Goal: Task Accomplishment & Management: Complete application form

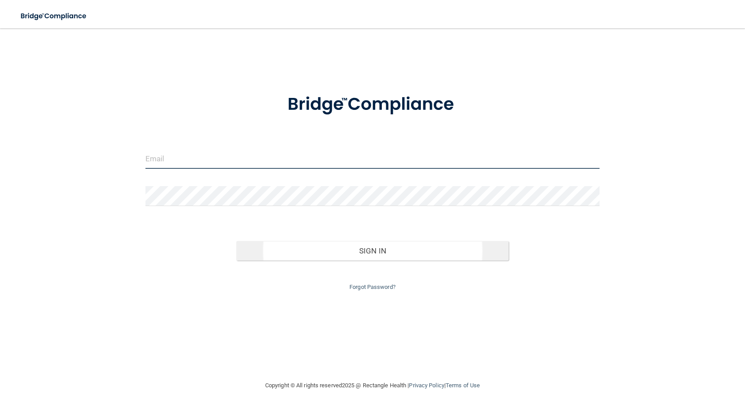
type input "[PERSON_NAME][EMAIL_ADDRESS][DOMAIN_NAME]"
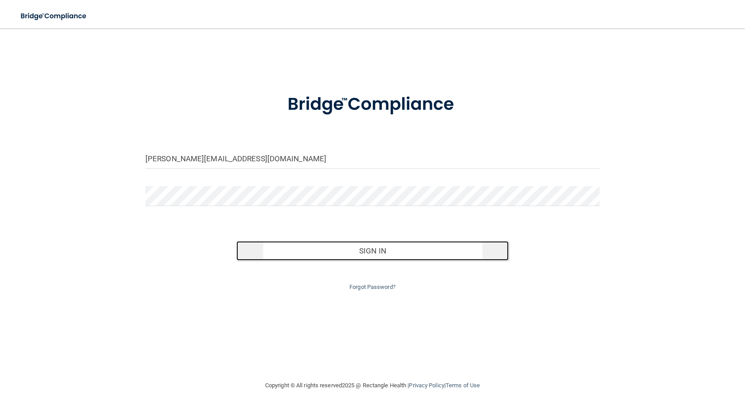
click at [361, 255] on button "Sign In" at bounding box center [372, 251] width 272 height 20
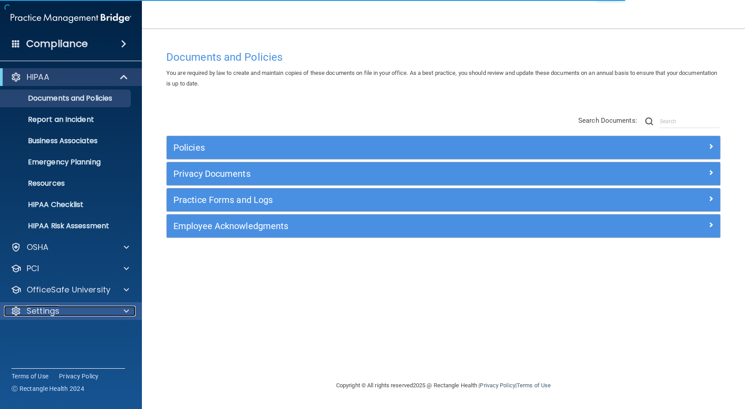
click at [69, 311] on div "Settings" at bounding box center [59, 311] width 110 height 11
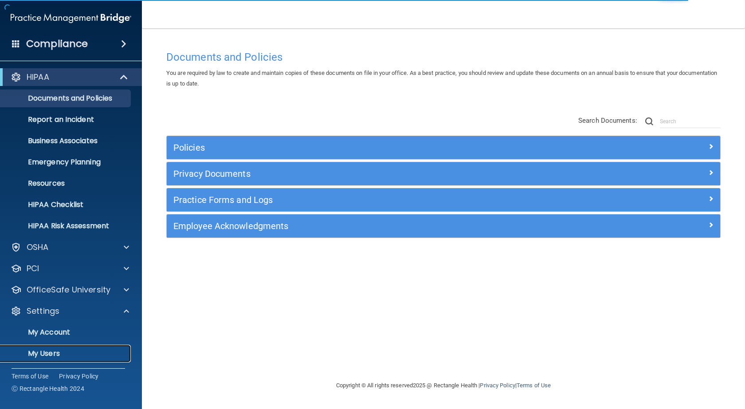
click at [56, 350] on p "My Users" at bounding box center [66, 354] width 121 height 9
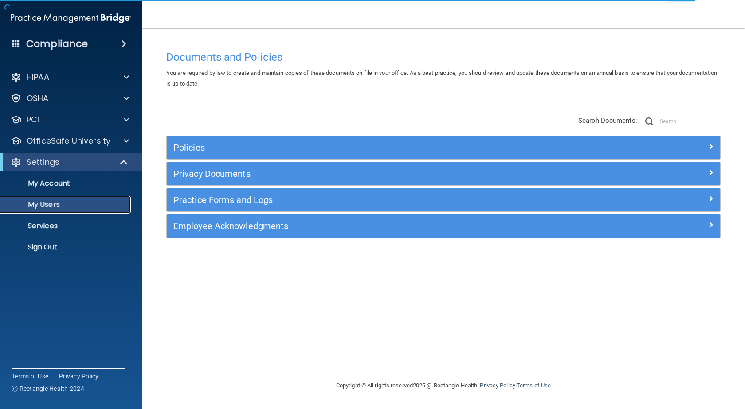
select select "20"
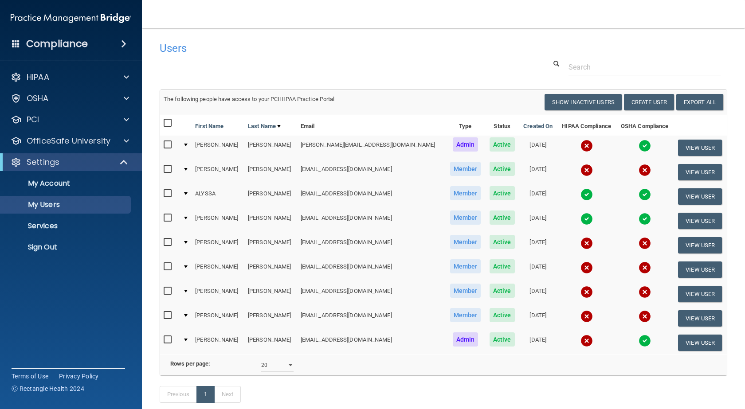
click at [188, 317] on div at bounding box center [186, 315] width 4 height 3
click at [167, 317] on input "checkbox" at bounding box center [169, 315] width 10 height 7
checkbox input "true"
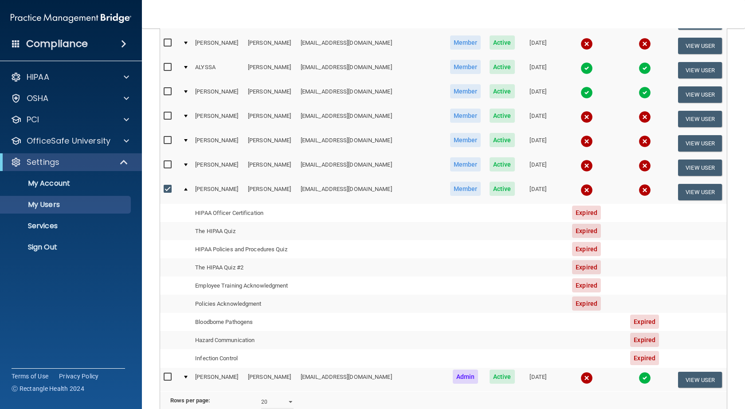
scroll to position [133, 0]
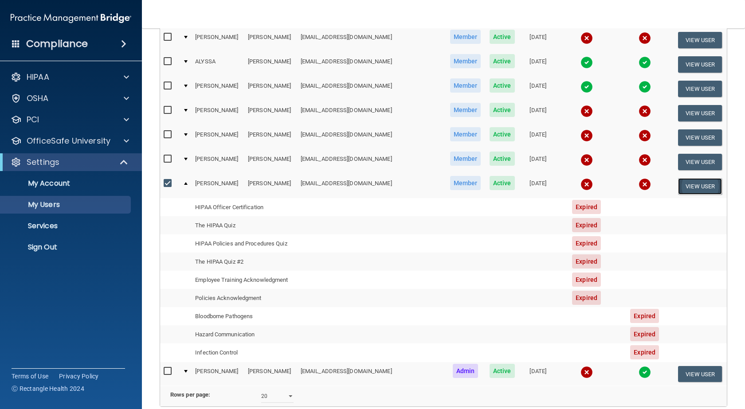
click at [692, 186] on button "View User" at bounding box center [700, 186] width 44 height 16
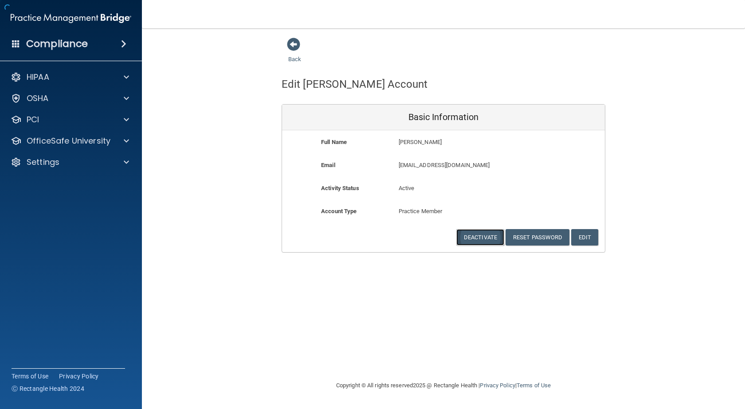
click at [485, 240] on button "Deactivate" at bounding box center [480, 237] width 48 height 16
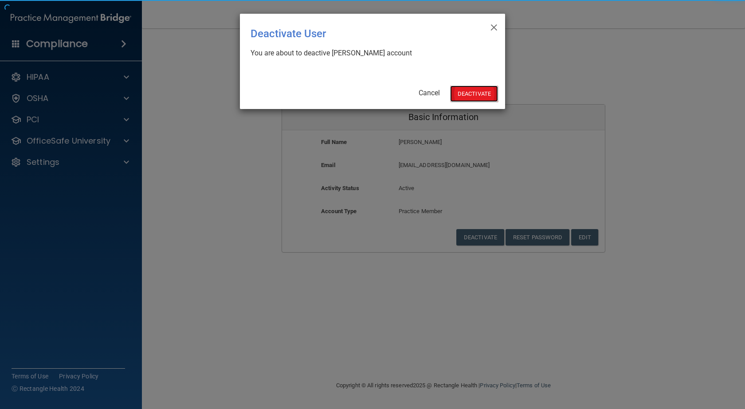
click at [469, 94] on button "Deactivate" at bounding box center [474, 94] width 48 height 16
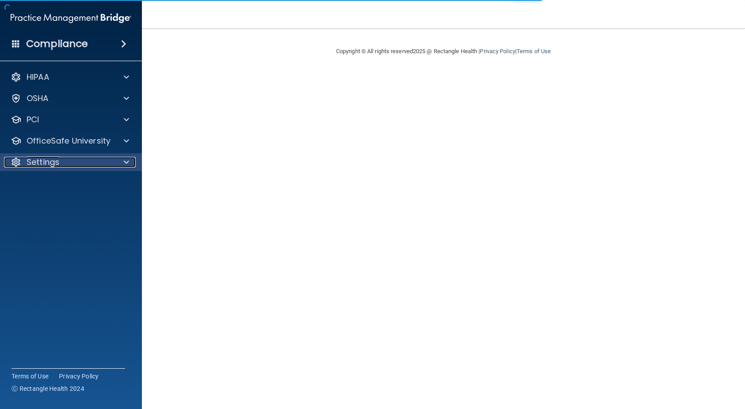
click at [50, 166] on p "Settings" at bounding box center [43, 162] width 33 height 11
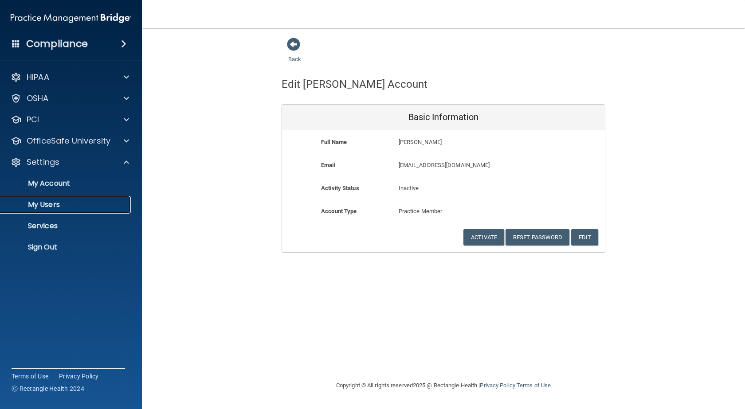
click at [57, 207] on p "My Users" at bounding box center [66, 204] width 121 height 9
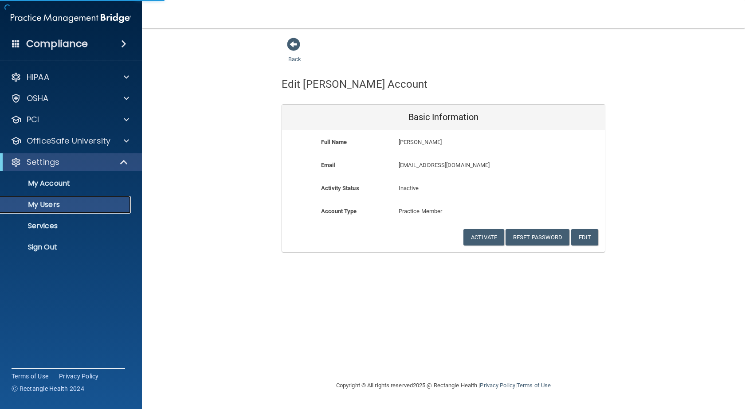
select select "20"
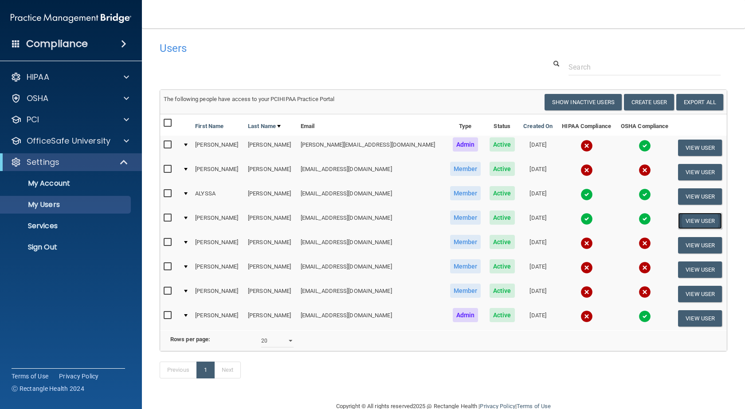
click at [687, 221] on button "View User" at bounding box center [700, 221] width 44 height 16
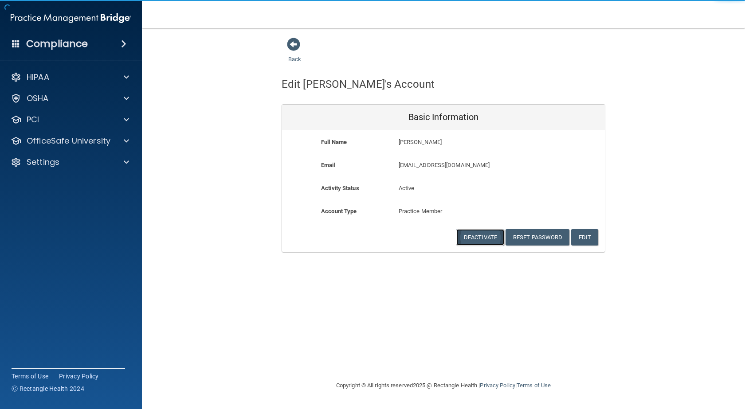
click at [475, 237] on button "Deactivate" at bounding box center [480, 237] width 48 height 16
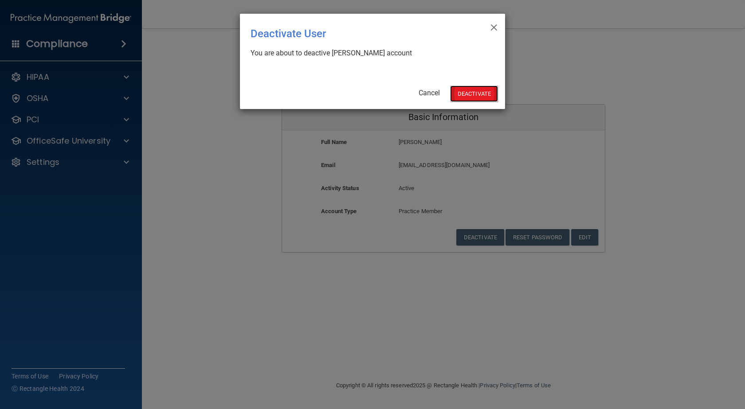
click at [473, 92] on button "Deactivate" at bounding box center [474, 94] width 48 height 16
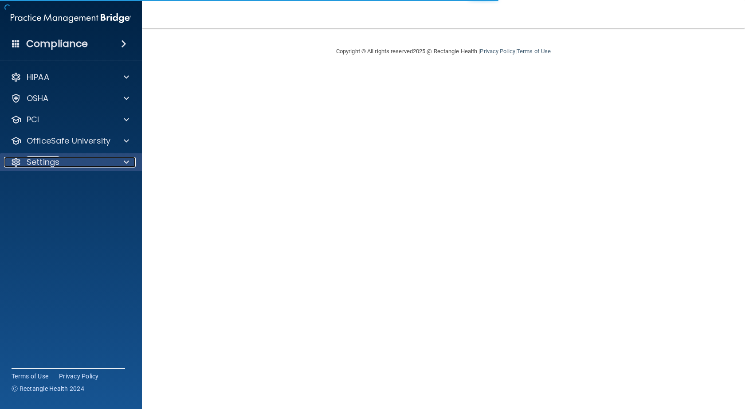
click at [53, 166] on p "Settings" at bounding box center [43, 162] width 33 height 11
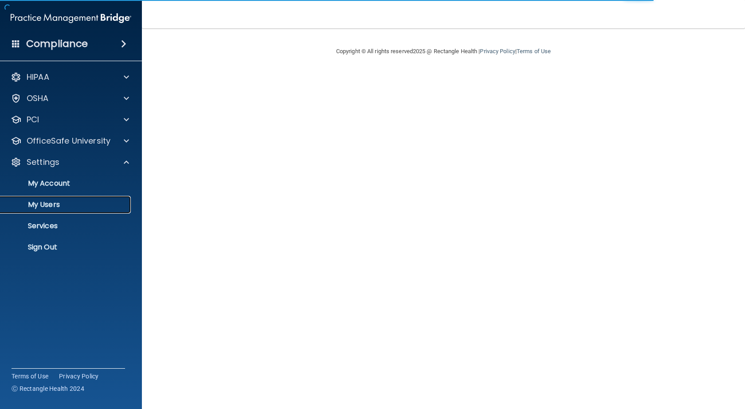
click at [60, 207] on p "My Users" at bounding box center [66, 204] width 121 height 9
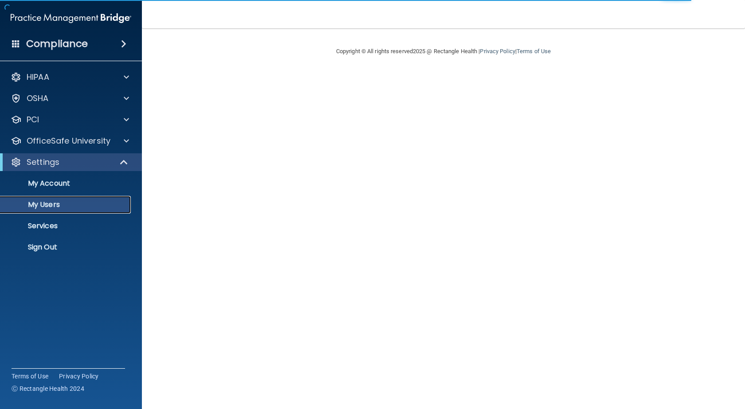
select select "20"
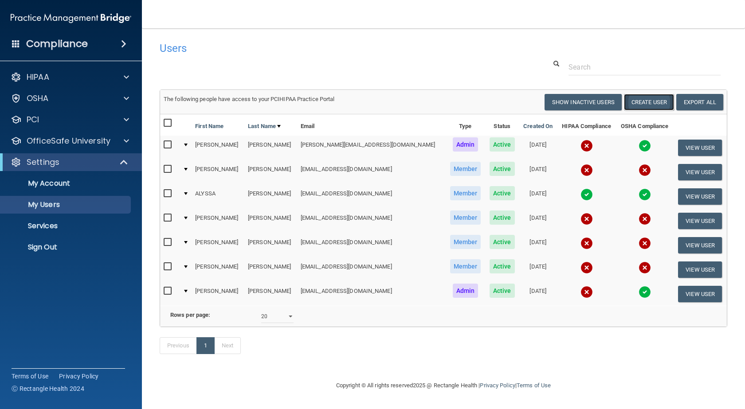
click at [644, 100] on button "Create User" at bounding box center [649, 102] width 50 height 16
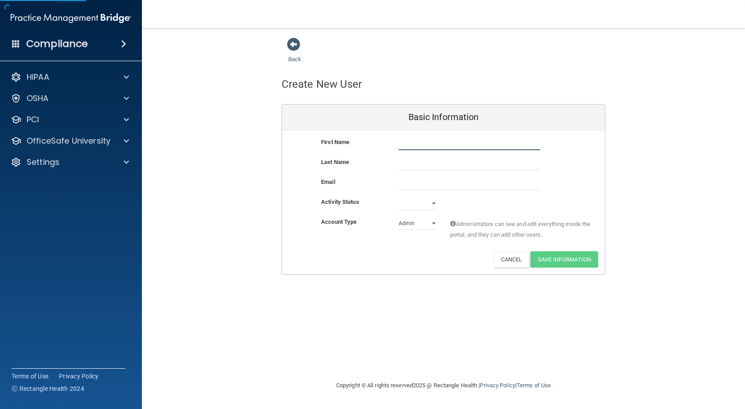
click at [471, 142] on input "text" at bounding box center [469, 143] width 141 height 13
type input "Melissa"
type input "Cardona"
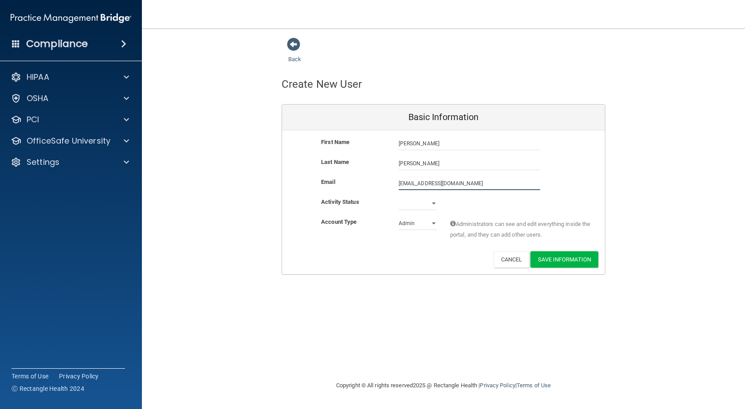
type input "melissarojas50@gmail.com"
click at [424, 206] on select "Active Inactive" at bounding box center [418, 205] width 38 height 13
select select "active"
click at [399, 197] on select "Active Inactive" at bounding box center [418, 203] width 38 height 13
click at [429, 224] on select "Admin Member" at bounding box center [418, 223] width 38 height 13
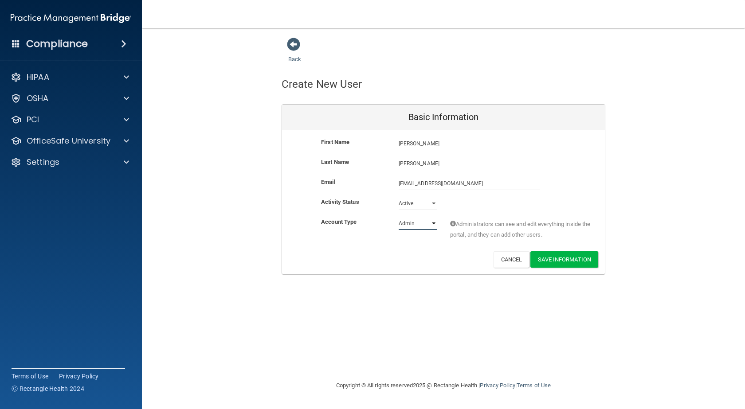
select select "practice_member"
click at [399, 217] on select "Admin Member" at bounding box center [418, 223] width 38 height 13
click at [560, 260] on button "Save Information" at bounding box center [564, 259] width 68 height 16
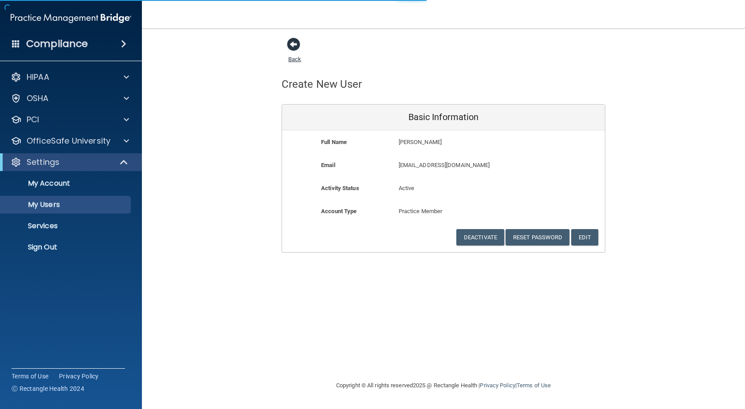
select select "20"
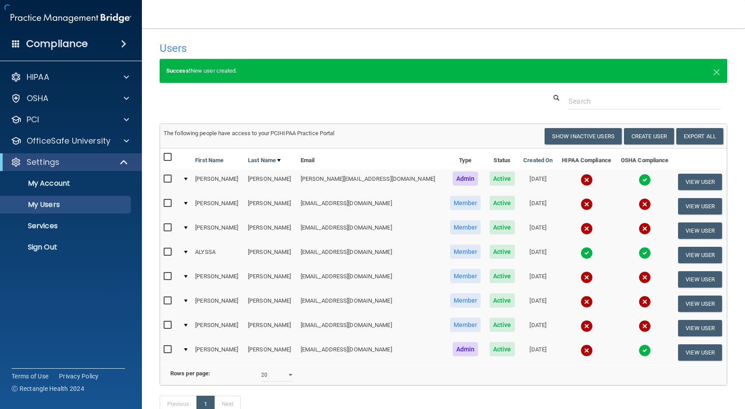
click at [296, 47] on h4 "Users" at bounding box center [323, 49] width 326 height 12
click at [167, 204] on input "checkbox" at bounding box center [169, 203] width 10 height 7
checkbox input "true"
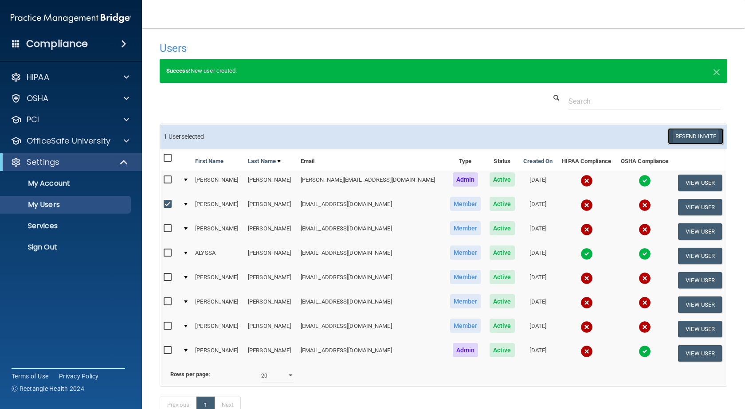
click at [699, 137] on button "Resend Invite" at bounding box center [695, 136] width 55 height 16
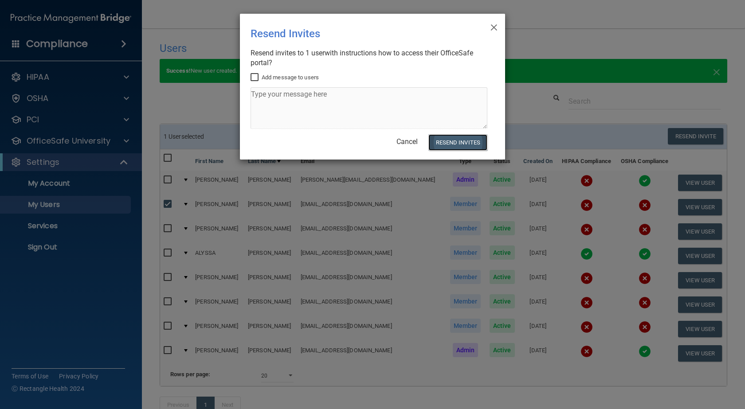
click at [454, 144] on button "Resend Invites" at bounding box center [457, 142] width 59 height 16
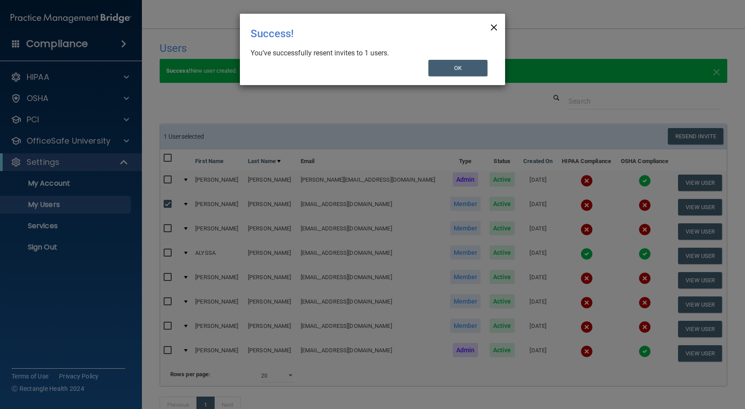
click at [496, 23] on span "×" at bounding box center [494, 26] width 8 height 18
